Goal: Task Accomplishment & Management: Complete application form

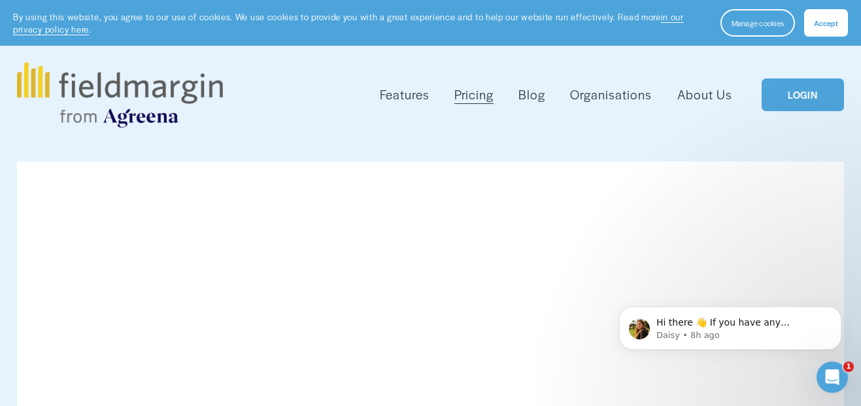
click at [118, 97] on img at bounding box center [119, 94] width 205 height 65
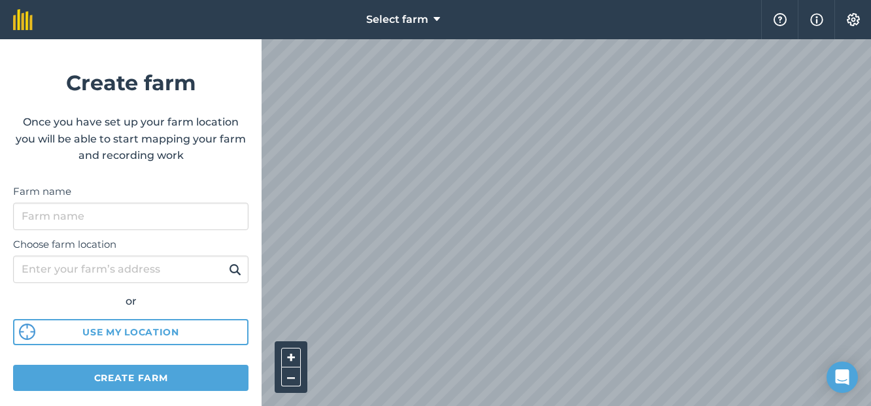
click at [697, 406] on html "Select farm Help Info Settings Create farm Once you have set up your farm locat…" at bounding box center [435, 203] width 871 height 406
click at [427, 406] on html "Select farm Help Info Settings Create farm Once you have set up your farm locat…" at bounding box center [435, 203] width 871 height 406
click at [357, 406] on html "Select farm Help Info Settings Create farm Once you have set up your farm locat…" at bounding box center [435, 203] width 871 height 406
click at [451, 406] on html "Select farm Help Info Settings Create farm Once you have set up your farm locat…" at bounding box center [435, 203] width 871 height 406
click at [726, 0] on html "Select farm Help Info Settings Create farm Once you have set up your farm locat…" at bounding box center [435, 203] width 871 height 406
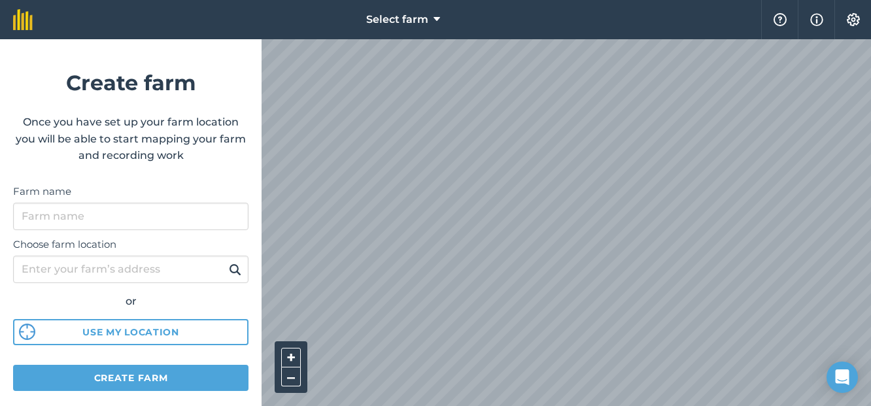
click at [207, 406] on html "Select farm Help Info Settings Create farm Once you have set up your farm locat…" at bounding box center [435, 203] width 871 height 406
click at [871, 28] on html "Select farm Help Info Settings Create farm Once you have set up your farm locat…" at bounding box center [435, 203] width 871 height 406
click at [538, 406] on html "Select farm Help Info Settings Create farm Once you have set up your farm locat…" at bounding box center [435, 203] width 871 height 406
click at [474, 406] on html "Select farm Help Info Settings Create farm Once you have set up your farm locat…" at bounding box center [435, 203] width 871 height 406
click at [528, 406] on html "Select farm Help Info Settings Create farm Once you have set up your farm locat…" at bounding box center [435, 203] width 871 height 406
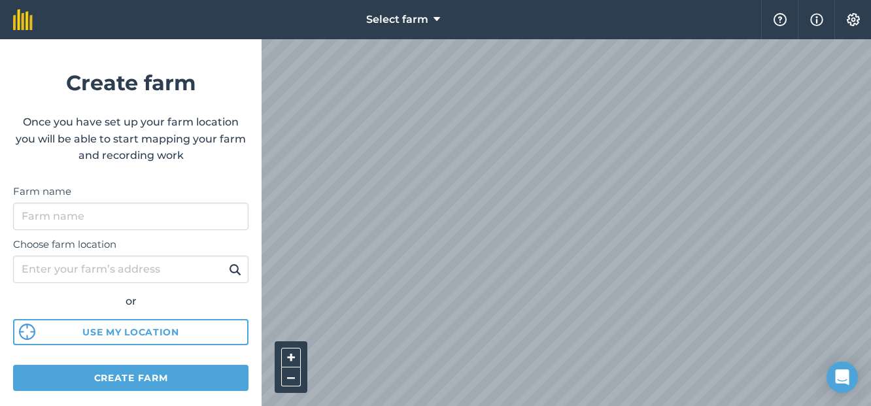
click at [676, 406] on html "Select farm Help Info Settings Create farm Once you have set up your farm locat…" at bounding box center [435, 203] width 871 height 406
click at [598, 406] on html "Select farm Help Info Settings Create farm Once you have set up your farm locat…" at bounding box center [435, 203] width 871 height 406
click at [636, 406] on html "Select farm Help Info Settings Create farm Once you have set up your farm locat…" at bounding box center [435, 203] width 871 height 406
click at [661, 406] on html "Select farm Help Info Settings Create farm Once you have set up your farm locat…" at bounding box center [435, 203] width 871 height 406
click at [203, 39] on div "Select farm Help Info Settings Create farm Once you have set up your farm locat…" at bounding box center [435, 19] width 871 height 39
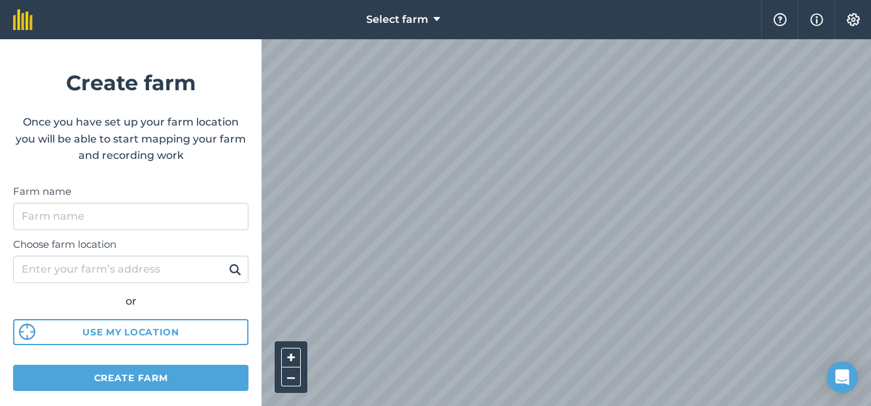
click at [871, 203] on html "Select farm Help Info Settings Create farm Once you have set up your farm locat…" at bounding box center [435, 203] width 871 height 406
click at [871, 236] on html "Select farm Help Info Settings Create farm Once you have set up your farm locat…" at bounding box center [435, 203] width 871 height 406
click at [356, 19] on div "Select farm Help Info Settings Create farm Once you have set up your farm locat…" at bounding box center [435, 19] width 871 height 39
click at [530, 406] on html "Select farm Help Info Settings Create farm Once you have set up your farm locat…" at bounding box center [435, 203] width 871 height 406
click at [769, 0] on html "Select farm Help Info Settings Create farm Once you have set up your farm locat…" at bounding box center [435, 203] width 871 height 406
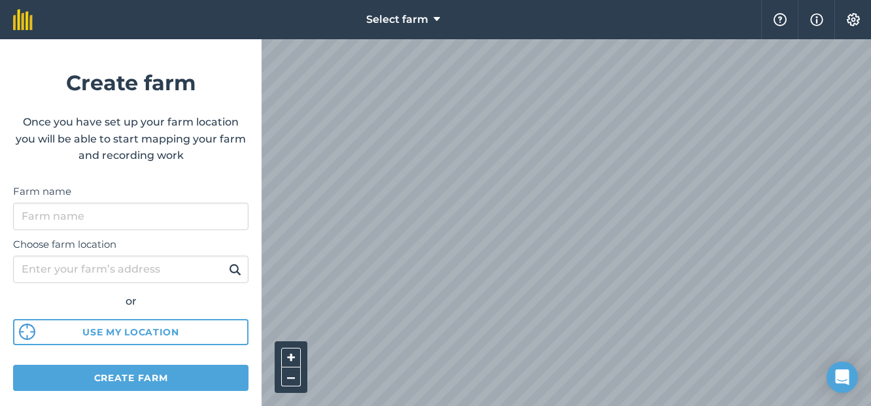
click at [712, 24] on div "Select farm Help Info Settings Create farm Once you have set up your farm locat…" at bounding box center [435, 19] width 871 height 39
click at [619, 18] on div "Select farm Help Info Settings Create farm Once you have set up your farm locat…" at bounding box center [435, 19] width 871 height 39
